Goal: Information Seeking & Learning: Find specific fact

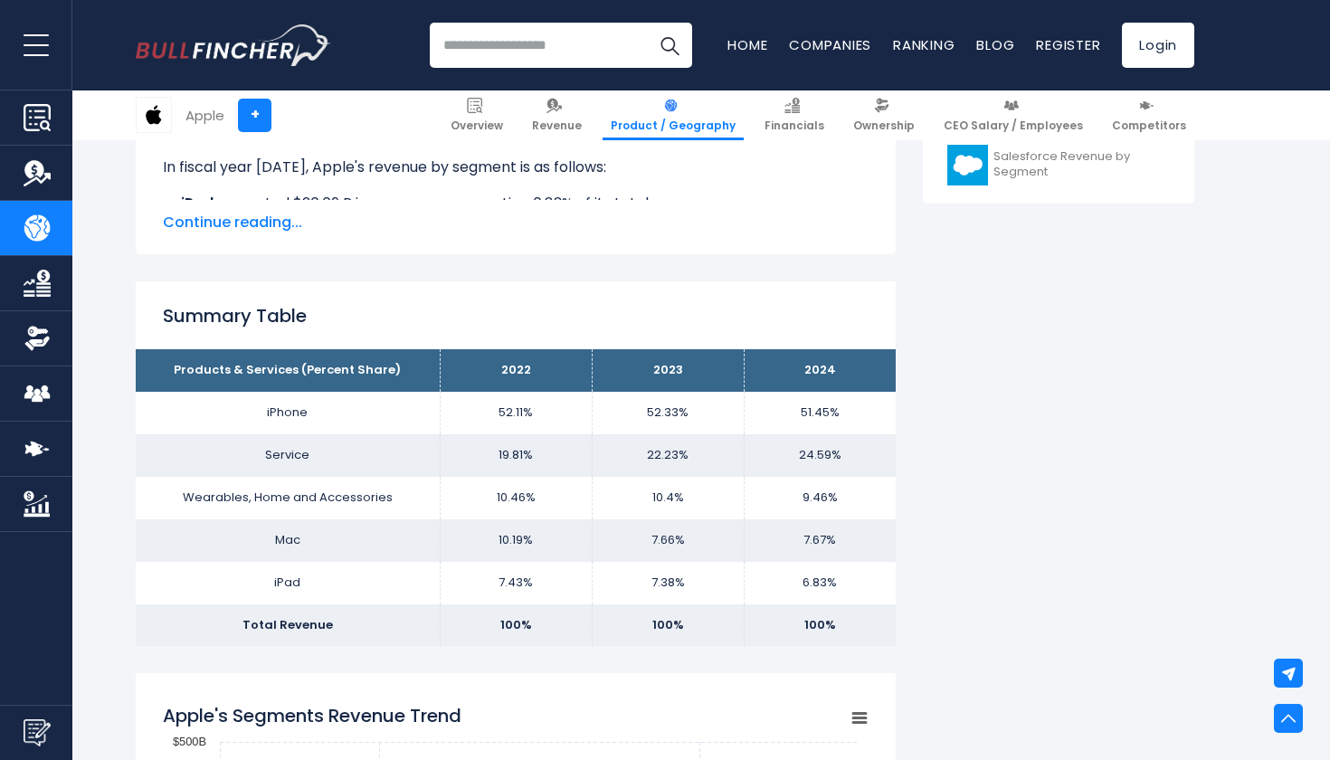
scroll to position [979, 0]
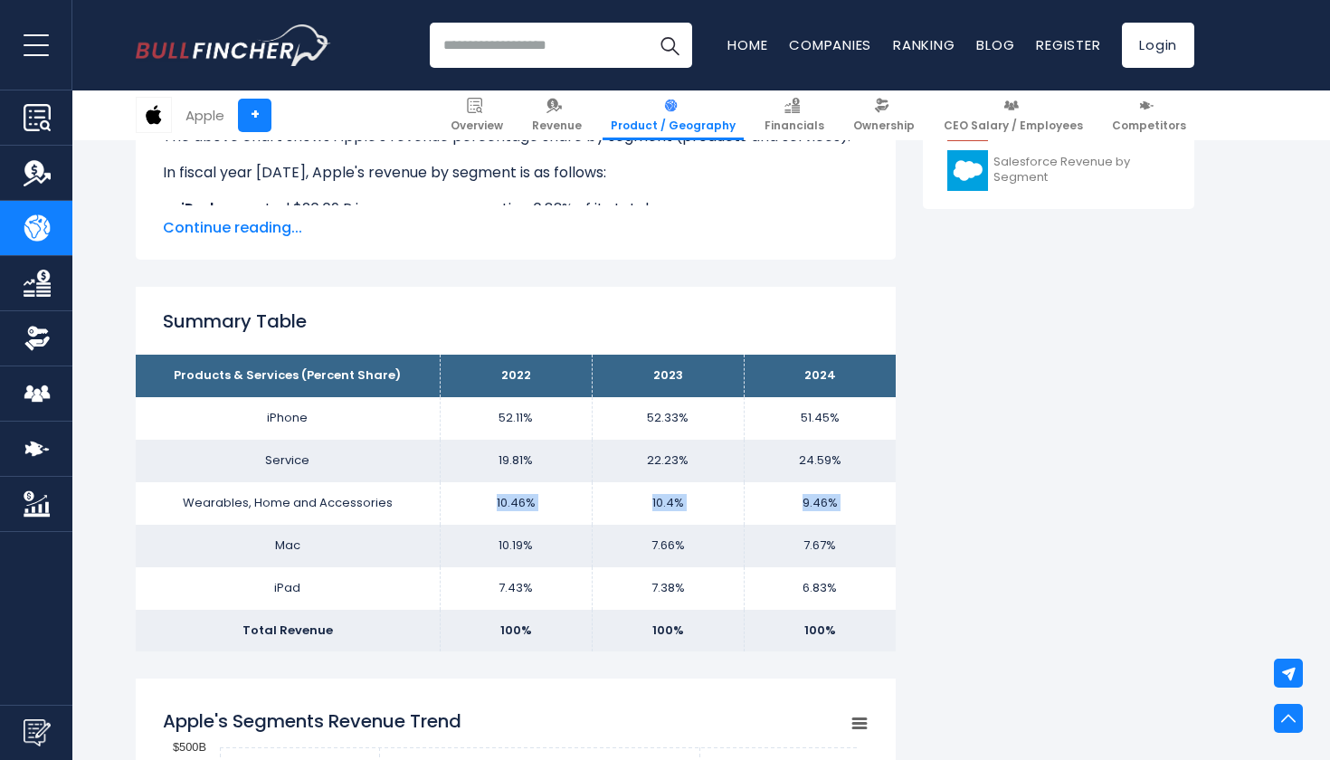
drag, startPoint x: 427, startPoint y: 525, endPoint x: 451, endPoint y: 484, distance: 47.0
click at [452, 484] on tbody "Products & Services (Percent Share) 2022 2023 2024 iPhone 52.11% 52.33% Service…" at bounding box center [516, 503] width 760 height 297
click at [185, 361] on th "Products & Services (Percent Share)" at bounding box center [288, 376] width 304 height 43
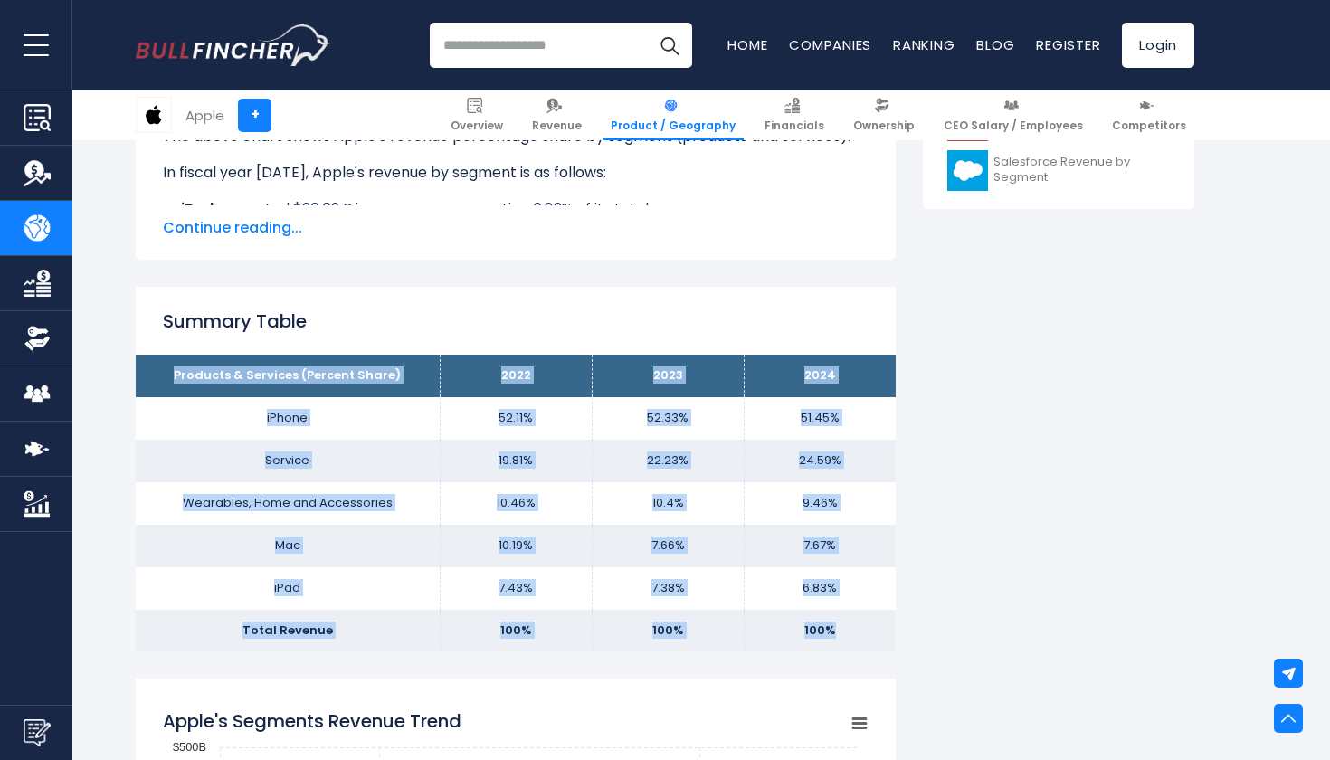
drag, startPoint x: 182, startPoint y: 376, endPoint x: 857, endPoint y: 691, distance: 745.4
copy div "Products & Services (Percent Share) 2022 2023 2024 iPhone 52.11% 52.33% 51.45% …"
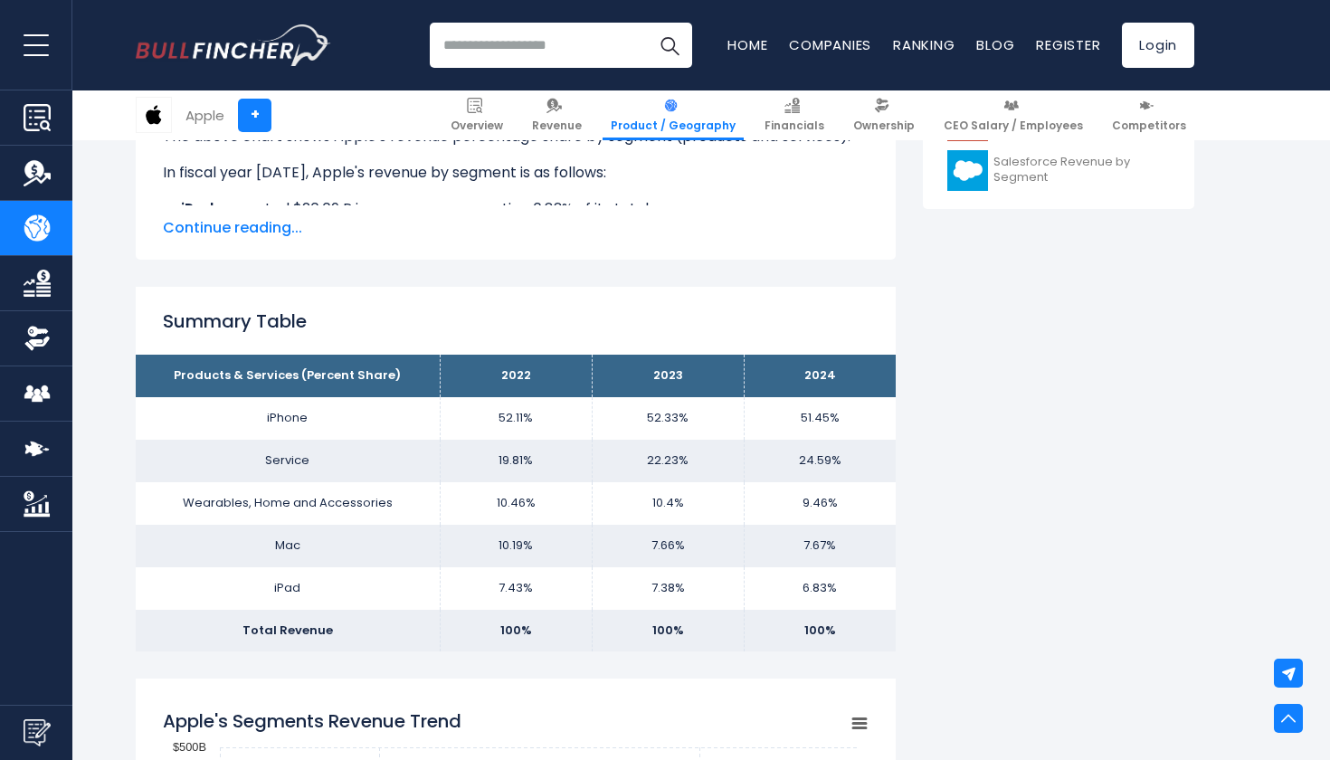
click at [595, 320] on h2 "Summary Table" at bounding box center [516, 321] width 706 height 27
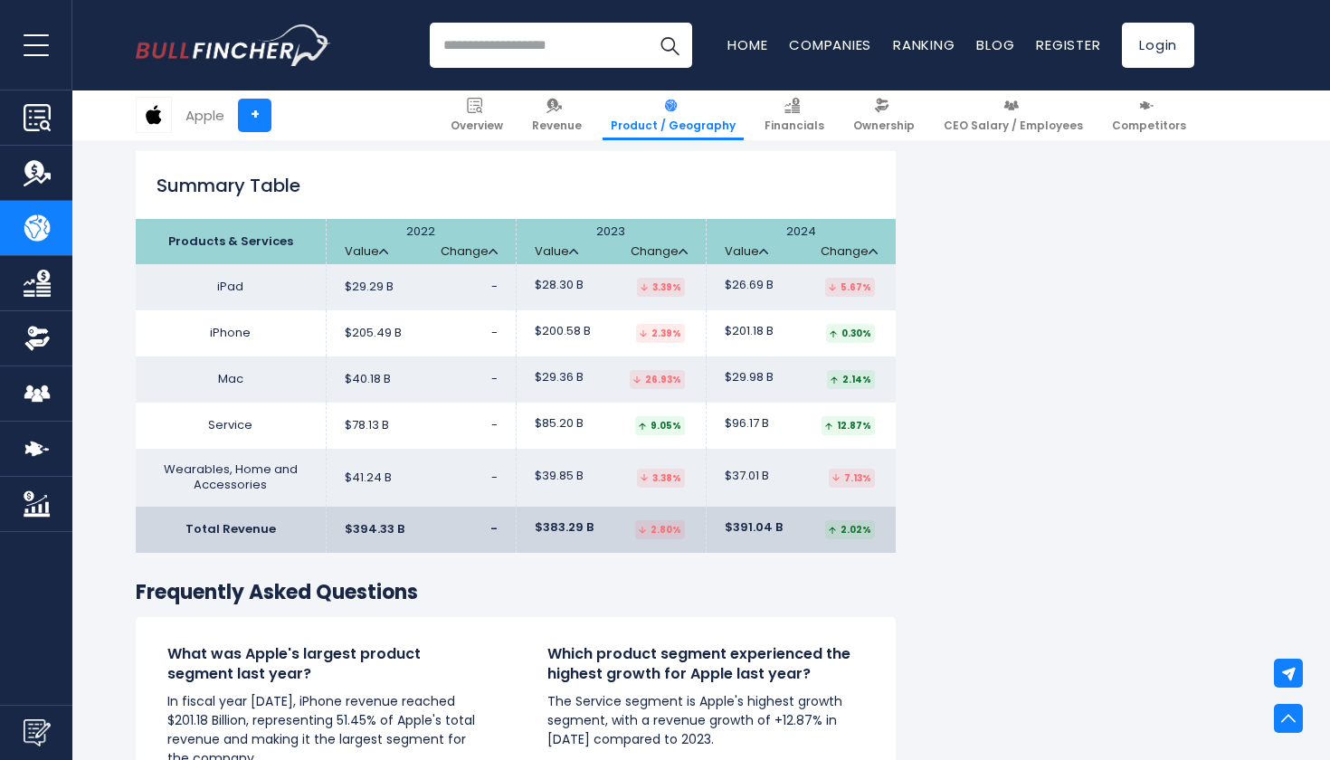
scroll to position [2854, 0]
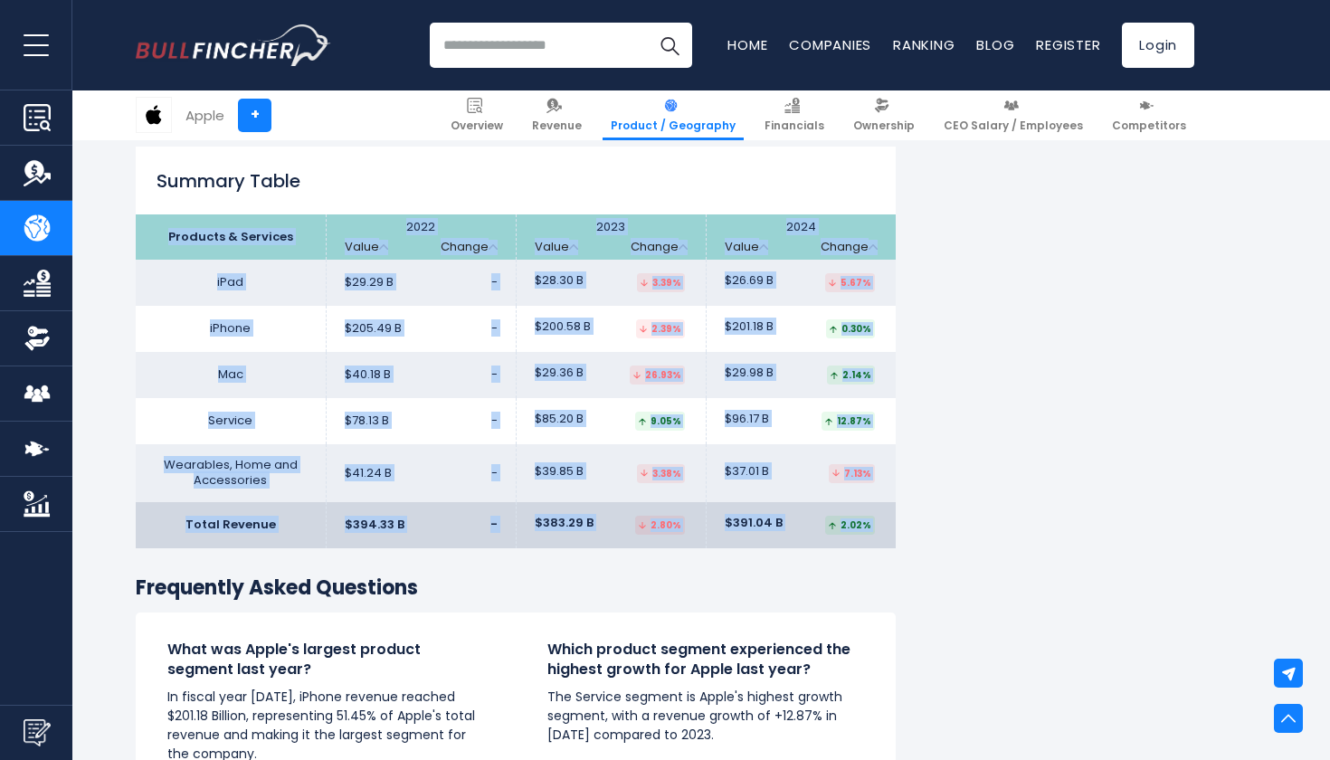
drag, startPoint x: 171, startPoint y: 227, endPoint x: 906, endPoint y: 553, distance: 803.9
copy div "Products & Services 2022 Value Change 2023 Value Change 2024 Value Change iPad …"
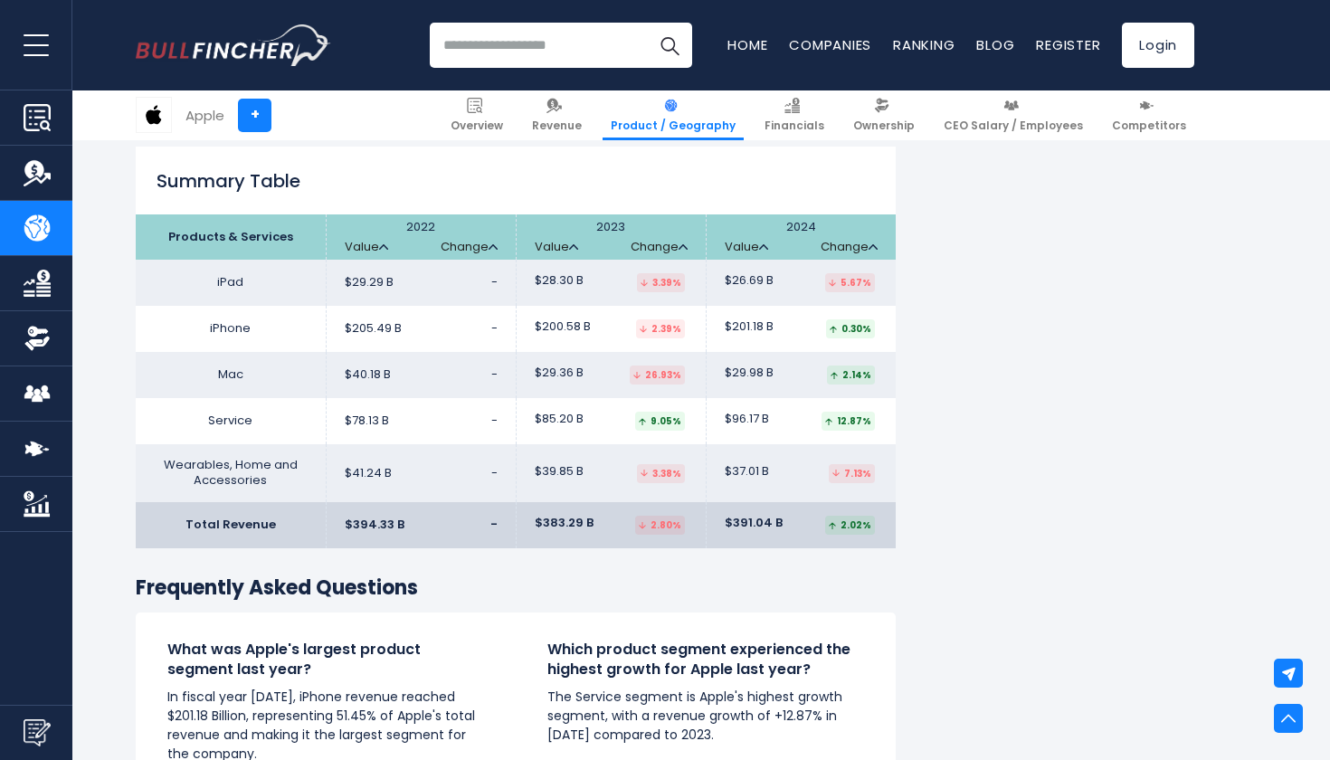
click at [554, 590] on h3 "Frequently Asked Questions" at bounding box center [516, 589] width 760 height 26
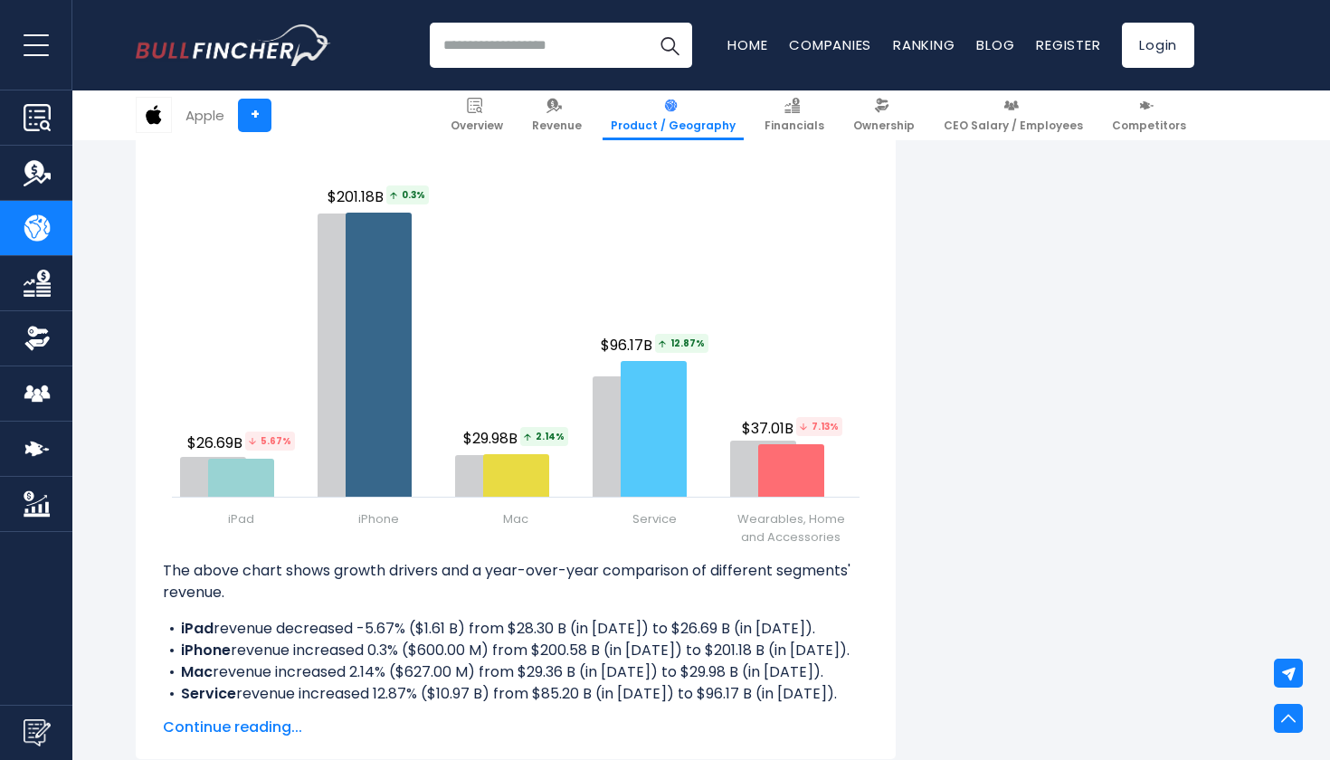
scroll to position [2258, 0]
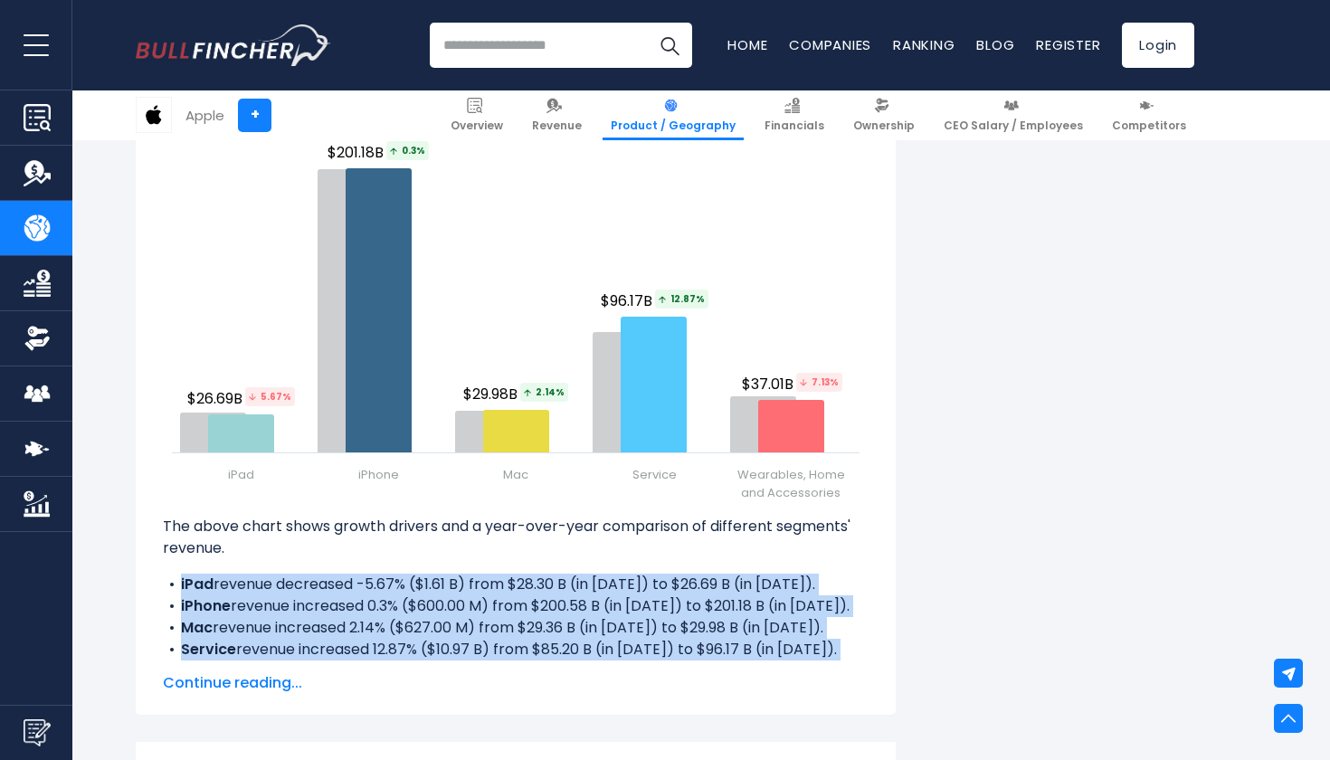
drag, startPoint x: 181, startPoint y: 570, endPoint x: 855, endPoint y: 656, distance: 679.7
click at [855, 656] on div "The above chart shows growth drivers and a year-over-year comparison of differe…" at bounding box center [516, 605] width 706 height 178
copy div "iPad revenue decreased -5.67% ($1.61 B) from $28.30 B (in [DATE]) to $26.69 B (…"
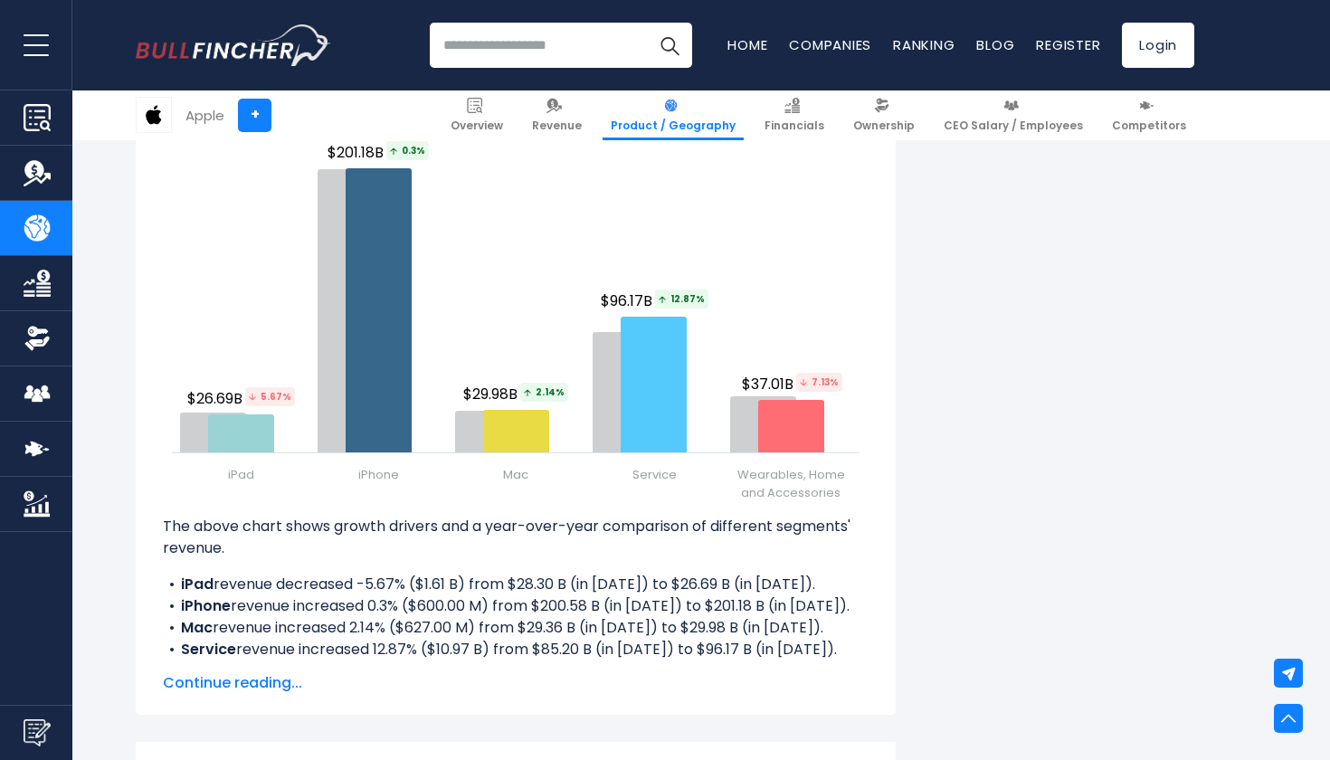
click at [1282, 353] on div "Apple's Revenue by Segment In fiscal year [DATE], Apple's revenue by segment (p…" at bounding box center [665, 49] width 1330 height 3807
